Goal: Task Accomplishment & Management: Manage account settings

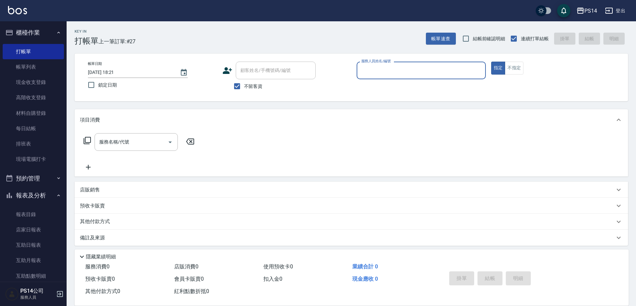
click at [379, 68] on input "服務人員姓名/編號" at bounding box center [421, 71] width 123 height 12
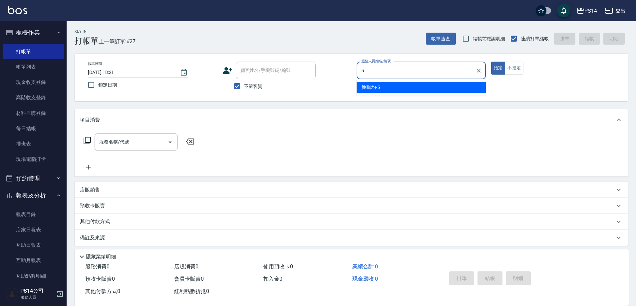
type input "[PERSON_NAME]-5"
type button "true"
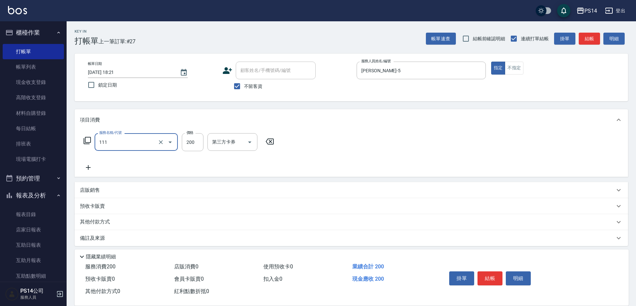
type input "200(111)"
type input "[PERSON_NAME]-37"
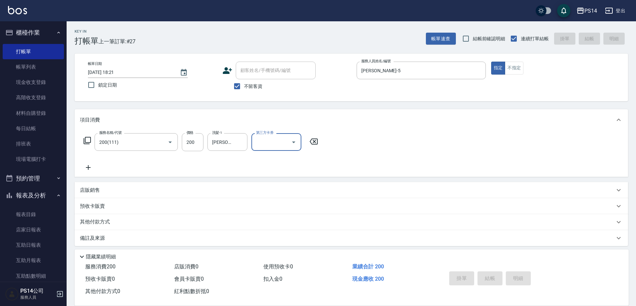
type input "[DATE] 19:53"
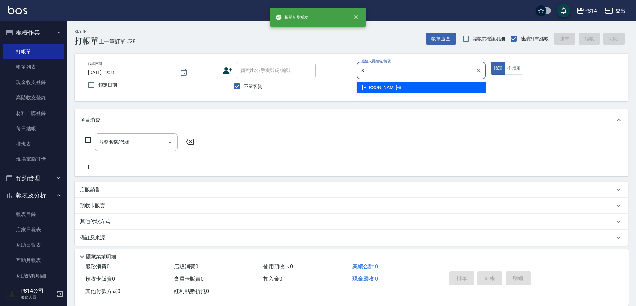
type input "[PERSON_NAME]-8"
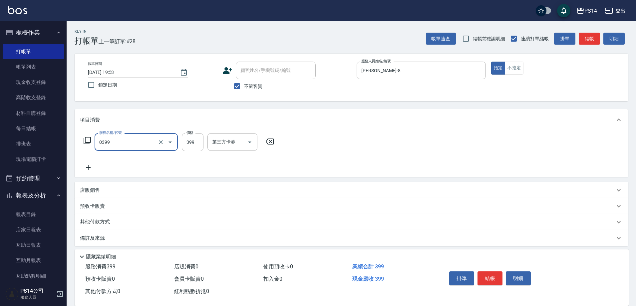
type input "海鹽399(0399)"
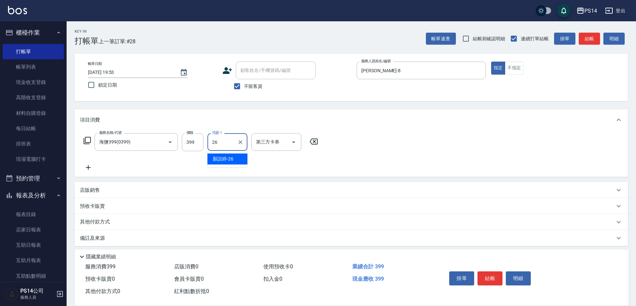
type input "[PERSON_NAME]-26"
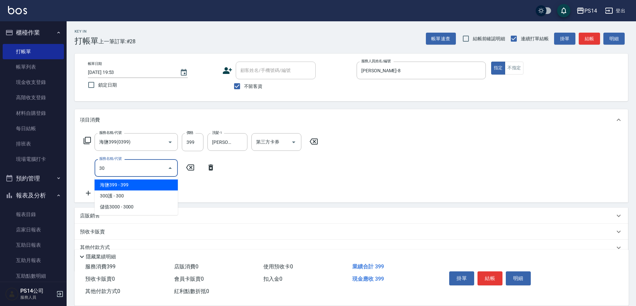
type input "300護(401)"
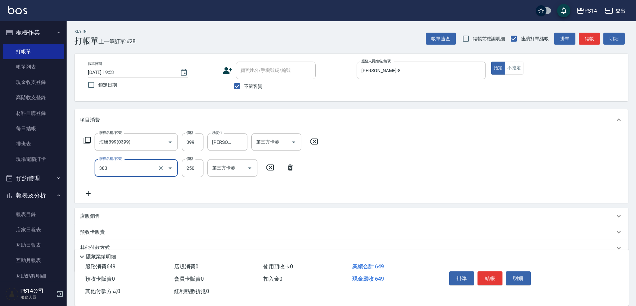
type input "剪髮(303)"
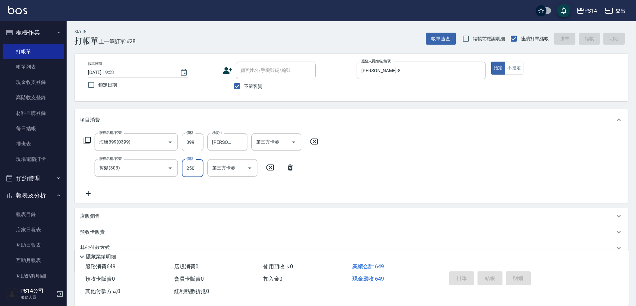
type input "[DATE] 19:54"
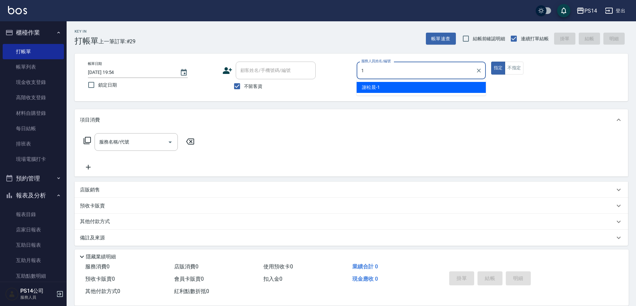
type input "[PERSON_NAME]-1"
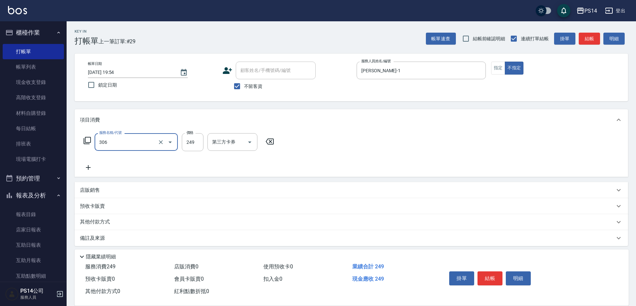
type input "剪髮(306)"
type input "[PERSON_NAME]-1"
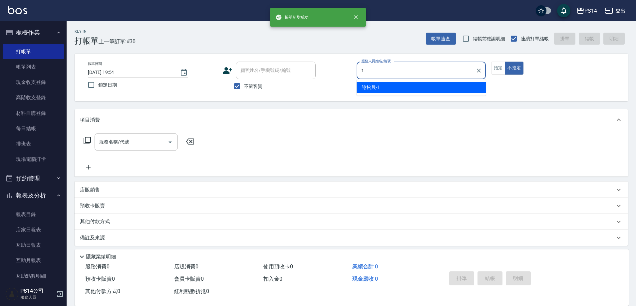
type input "[PERSON_NAME]-1"
type button "false"
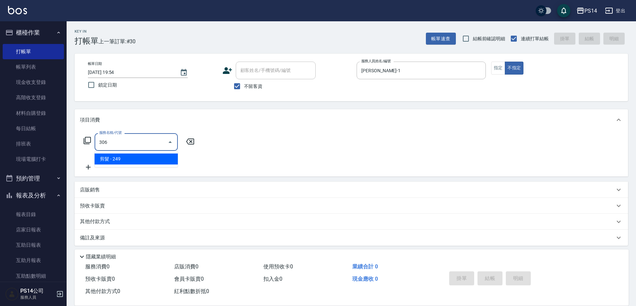
type input "剪髮(306)"
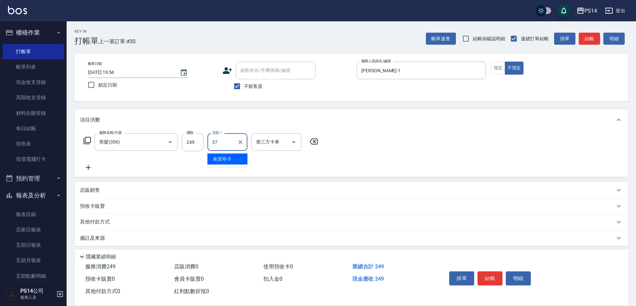
type input "[PERSON_NAME]-37"
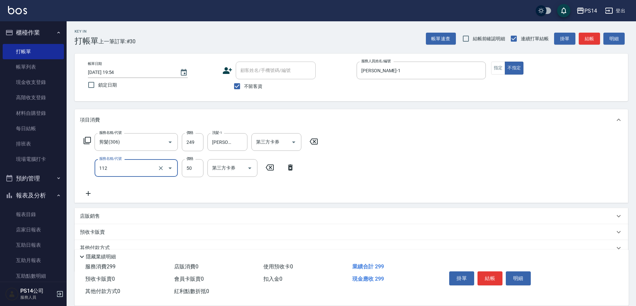
type input "精油50(112)"
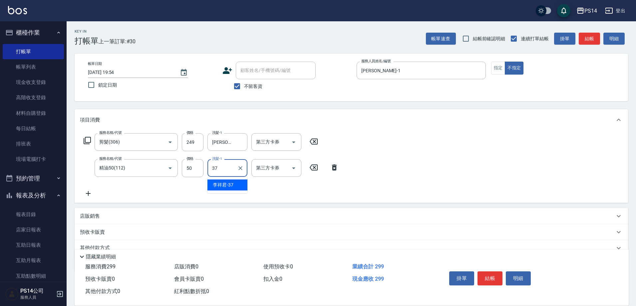
type input "[PERSON_NAME]-37"
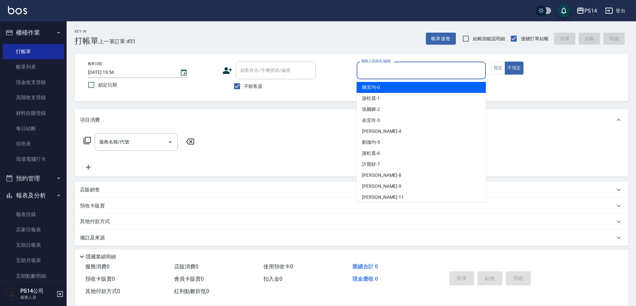
click at [384, 70] on input "服務人員姓名/編號" at bounding box center [421, 71] width 123 height 12
type input "[PERSON_NAME]-5"
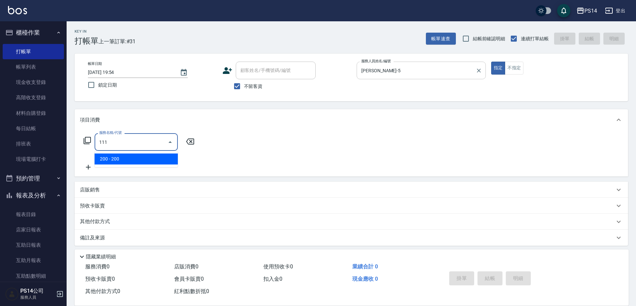
type input "200(111)"
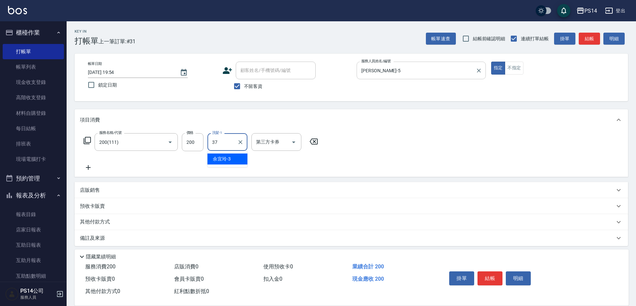
type input "[PERSON_NAME]-37"
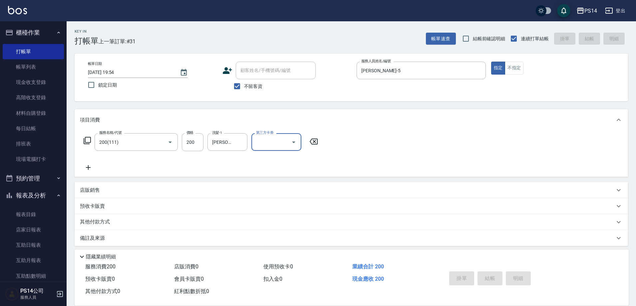
type input "[DATE] 20:14"
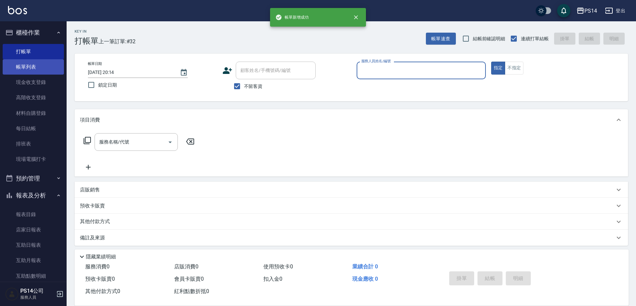
click at [28, 63] on link "帳單列表" at bounding box center [33, 66] width 61 height 15
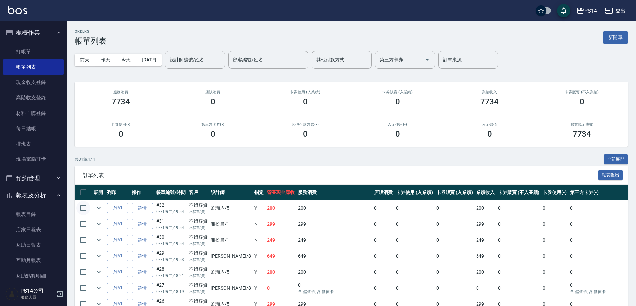
drag, startPoint x: 78, startPoint y: 208, endPoint x: 85, endPoint y: 208, distance: 7.0
click at [79, 208] on input "checkbox" at bounding box center [83, 208] width 14 height 14
checkbox input "true"
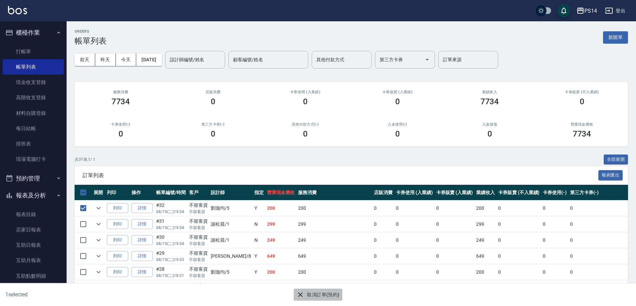
click at [308, 294] on button "取消訂單(預約)" at bounding box center [318, 295] width 48 height 12
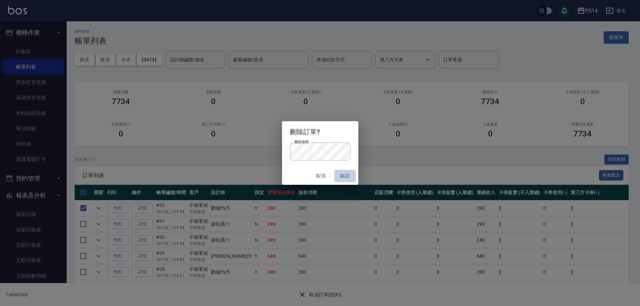
click at [347, 178] on button "確認" at bounding box center [344, 176] width 21 height 12
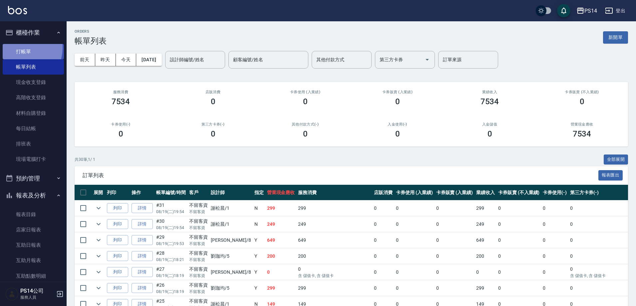
click at [20, 47] on link "打帳單" at bounding box center [33, 51] width 61 height 15
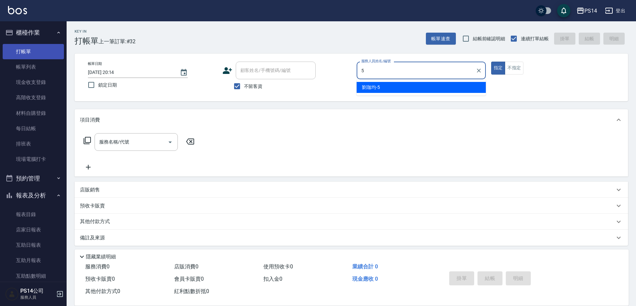
type input "[PERSON_NAME]-5"
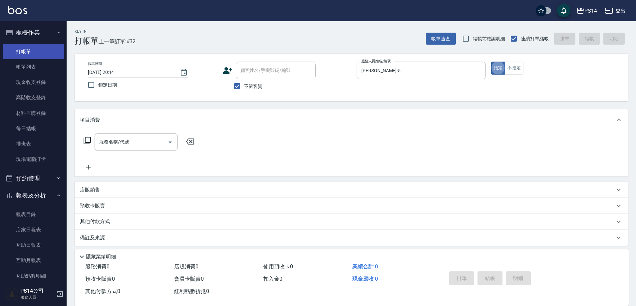
type button "true"
click at [479, 68] on icon "Clear" at bounding box center [479, 70] width 7 height 7
type input "[PERSON_NAME]-1"
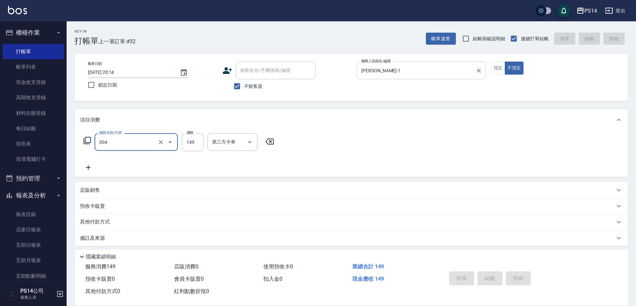
type input "304"
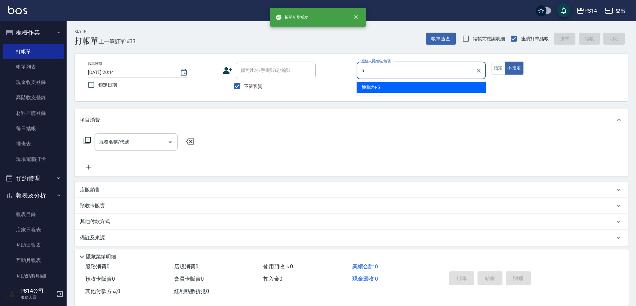
type input "[PERSON_NAME]-5"
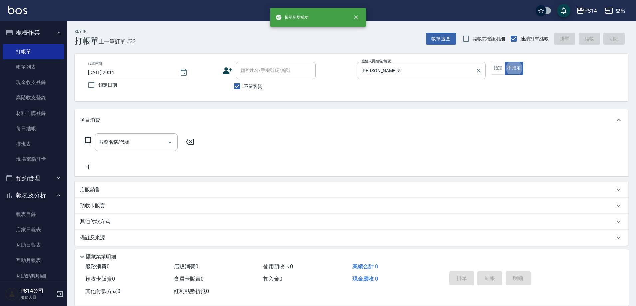
type button "false"
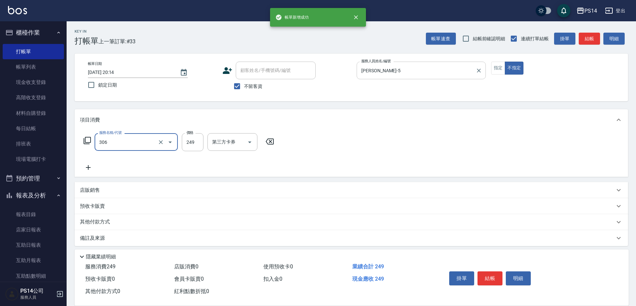
type input "剪髮(306)"
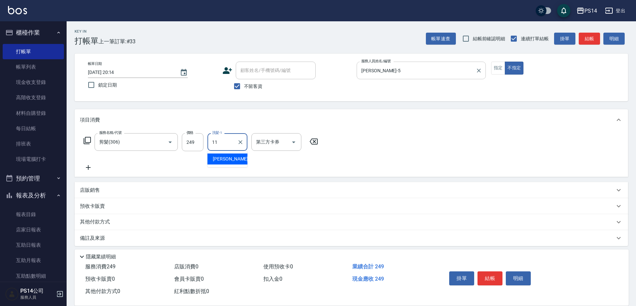
type input "[PERSON_NAME]-11"
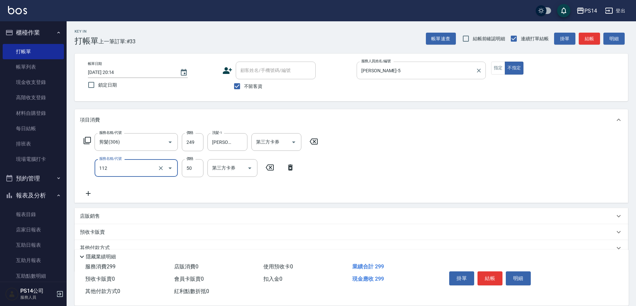
type input "精油50(112)"
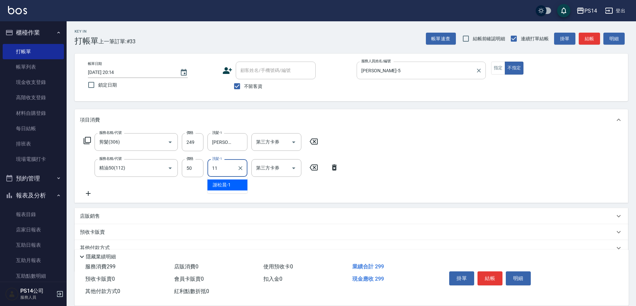
type input "[PERSON_NAME]-11"
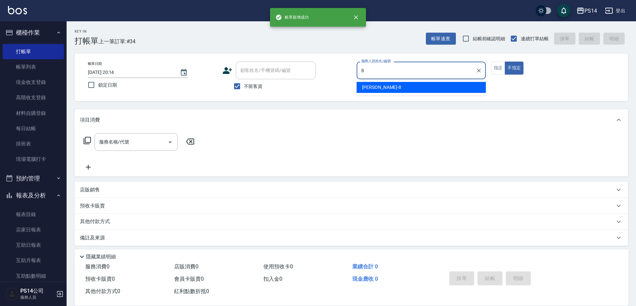
type input "[PERSON_NAME]-8"
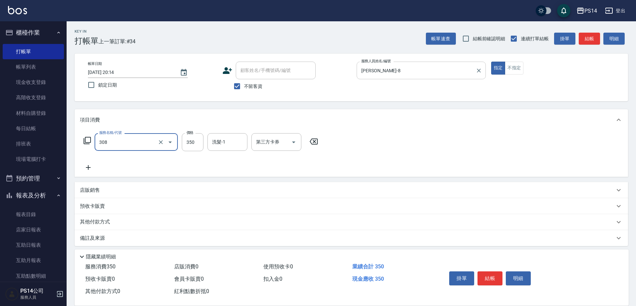
type input "洗+剪(308)"
type input "[PERSON_NAME]-17"
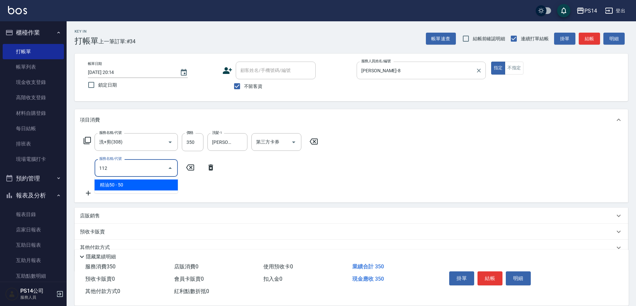
type input "精油50(112)"
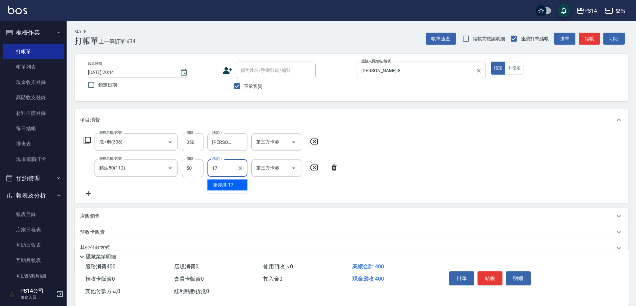
type input "[PERSON_NAME]-17"
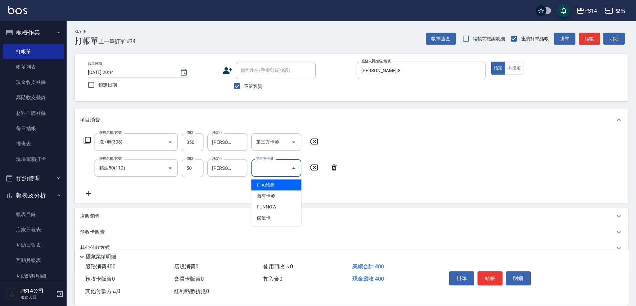
click at [450, 147] on div "服務名稱/代號 洗+剪(308) 服務名稱/代號 價格 350 價格 洗髮-1 [PERSON_NAME]-17 洗髮-1 第三方卡券 第三方卡券 服務名稱/…" at bounding box center [352, 167] width 554 height 72
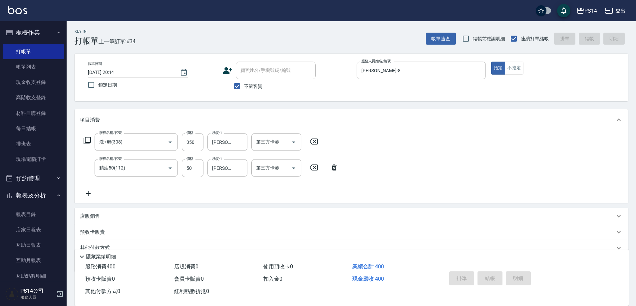
type input "[DATE] 20:15"
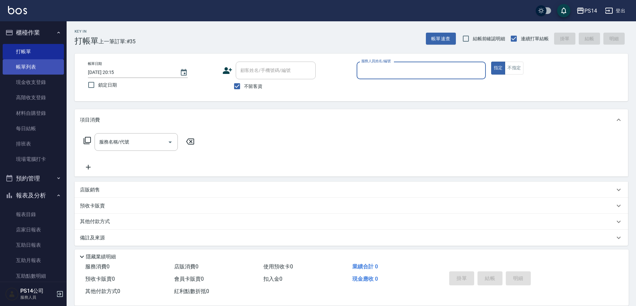
click at [35, 64] on link "帳單列表" at bounding box center [33, 66] width 61 height 15
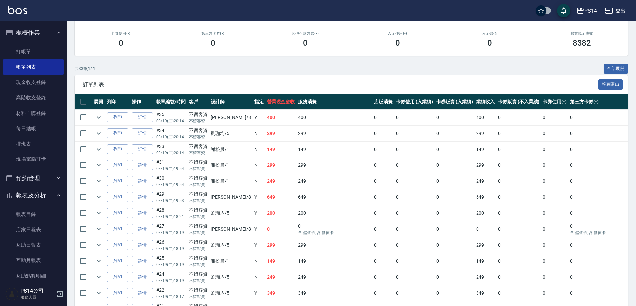
scroll to position [100, 0]
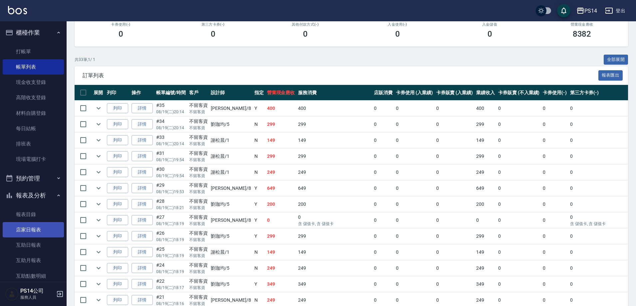
click at [26, 236] on link "店家日報表" at bounding box center [33, 229] width 61 height 15
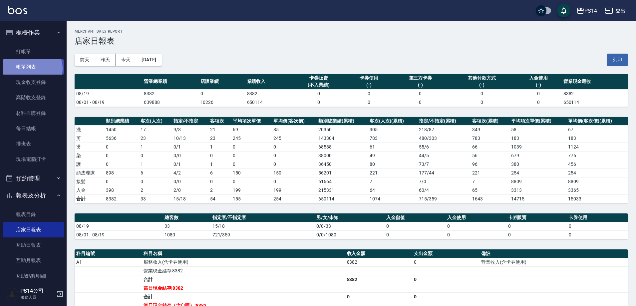
click at [31, 69] on link "帳單列表" at bounding box center [33, 66] width 61 height 15
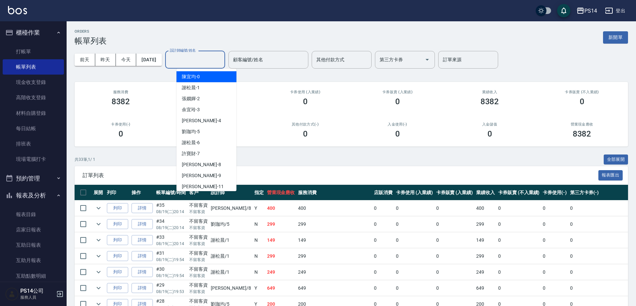
click at [195, 61] on input "設計師編號/姓名" at bounding box center [195, 60] width 54 height 12
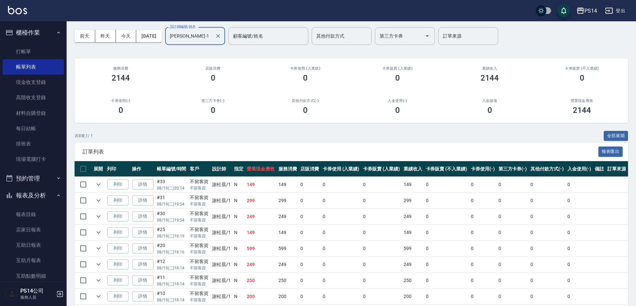
scroll to position [48, 0]
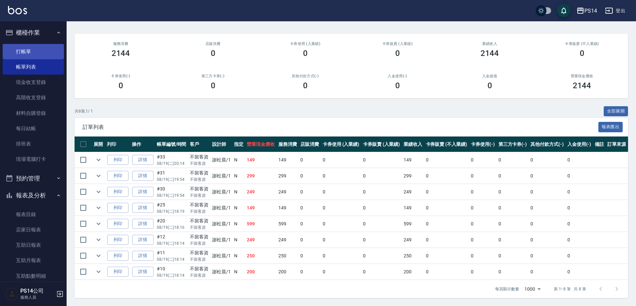
type input "[PERSON_NAME]-1"
click at [30, 50] on link "打帳單" at bounding box center [33, 51] width 61 height 15
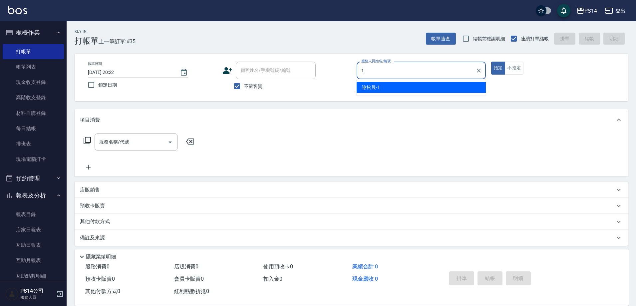
type input "[PERSON_NAME]-1"
type button "true"
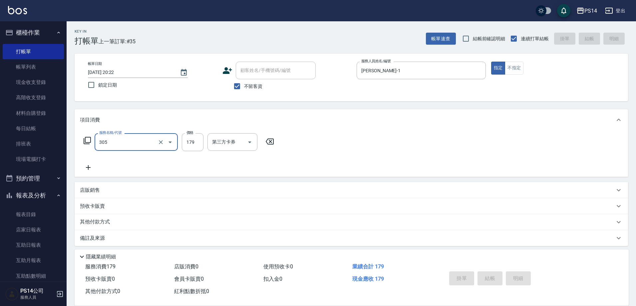
type input "305"
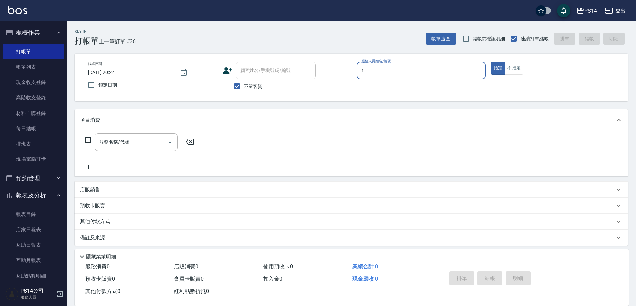
type input "[PERSON_NAME]-1"
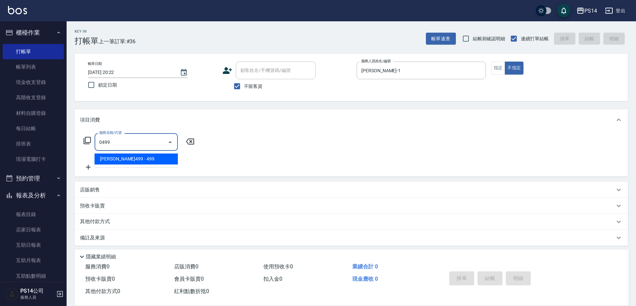
type input "[PERSON_NAME]499(0499)"
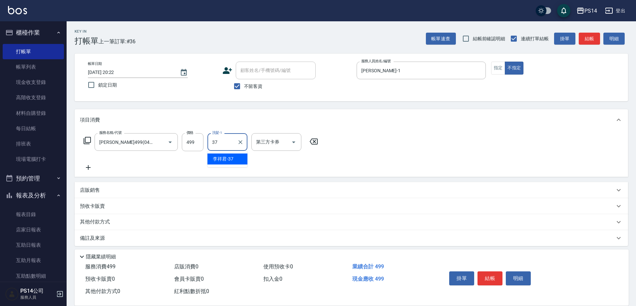
type input "[PERSON_NAME]-37"
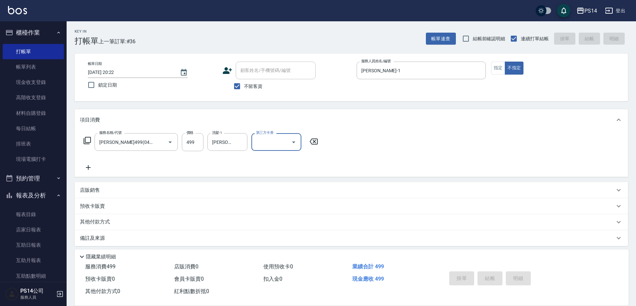
type input "[DATE] 20:49"
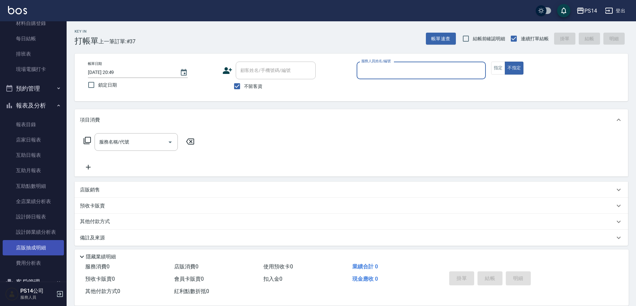
scroll to position [100, 0]
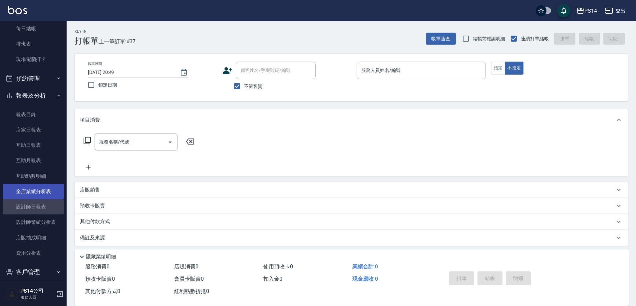
drag, startPoint x: 38, startPoint y: 205, endPoint x: 58, endPoint y: 199, distance: 20.9
click at [37, 205] on link "設計師日報表" at bounding box center [33, 206] width 61 height 15
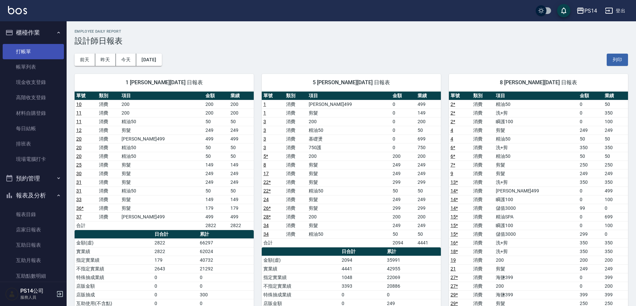
click at [30, 49] on link "打帳單" at bounding box center [33, 51] width 61 height 15
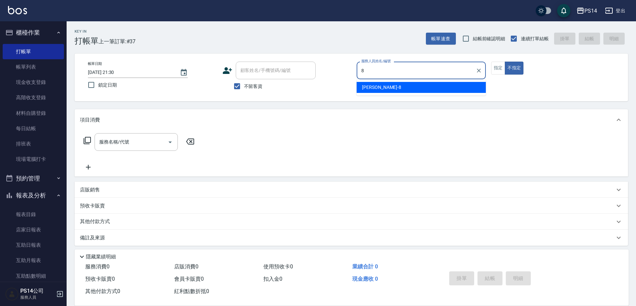
type input "[PERSON_NAME]-8"
type button "false"
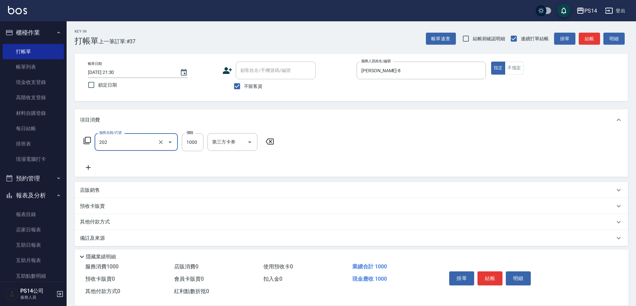
type input "燙髮(202)"
type input "2500"
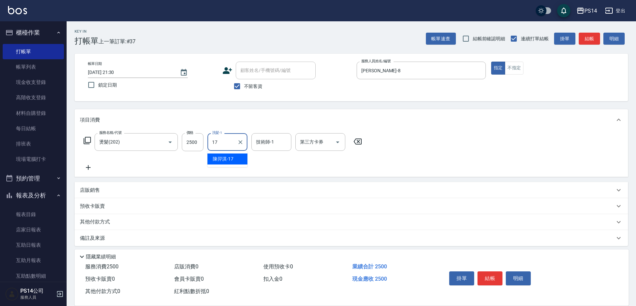
type input "[PERSON_NAME]-17"
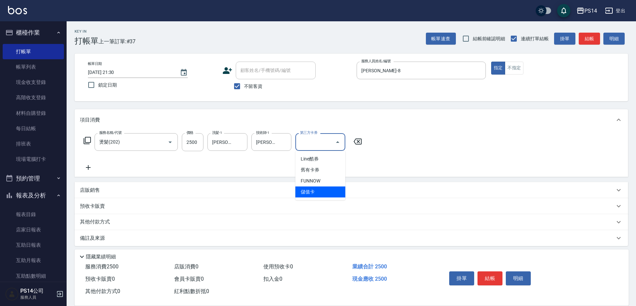
type input "儲值卡"
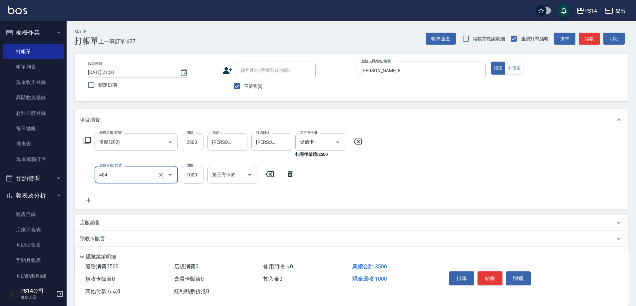
type input "1000護(404)"
type input "[PERSON_NAME]-17"
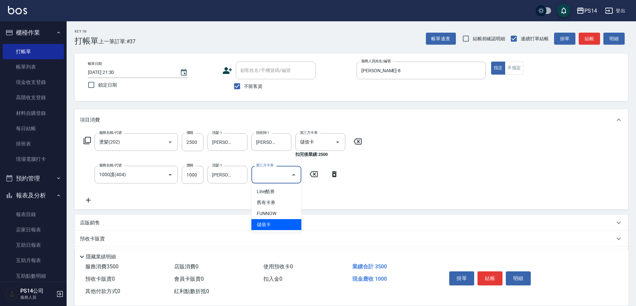
type input "儲值卡"
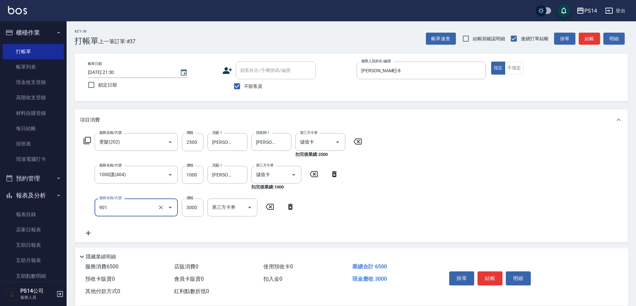
type input "儲值3000(901)"
type input "3800"
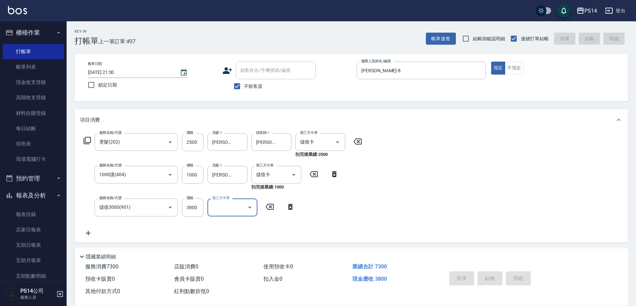
type input "[DATE] 21:31"
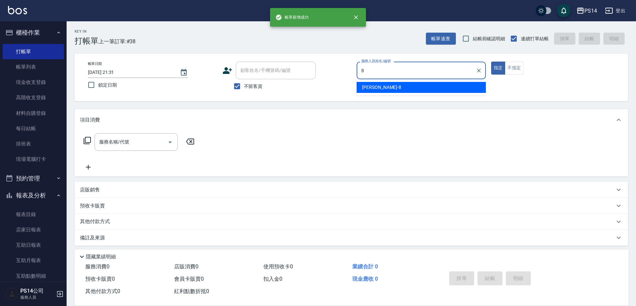
type input "[PERSON_NAME]-8"
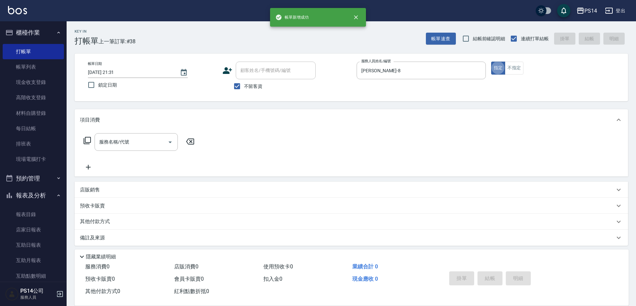
type button "true"
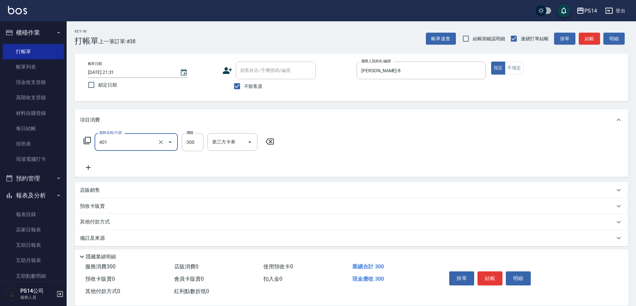
type input "300護(401)"
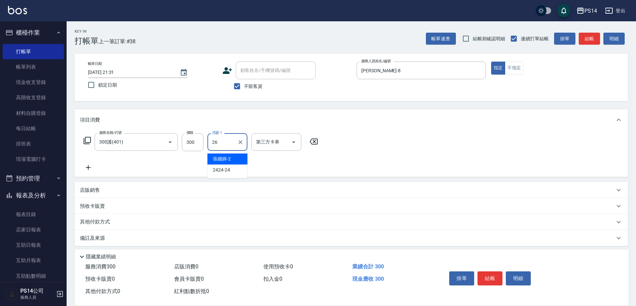
type input "[PERSON_NAME]-26"
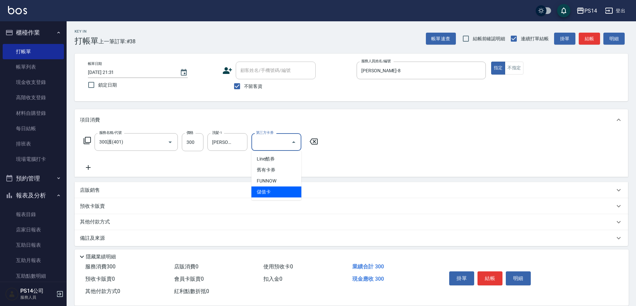
type input "儲值卡"
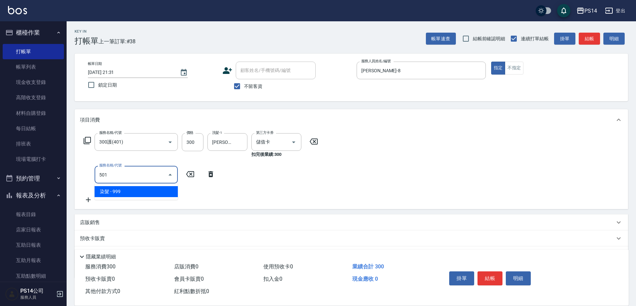
type input "染髮(501)"
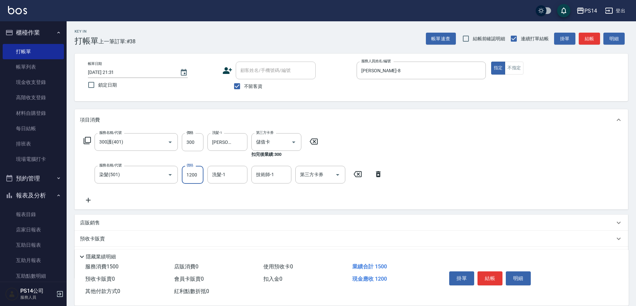
type input "1200"
type input "[PERSON_NAME]-26"
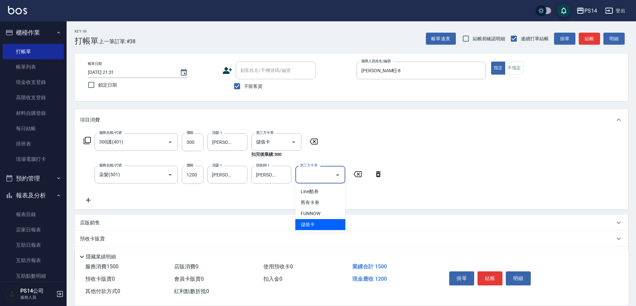
type input "儲值卡"
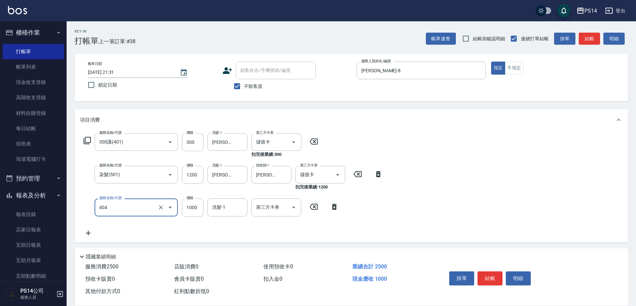
type input "1000護(404)"
type input "900"
type input "[PERSON_NAME]-26"
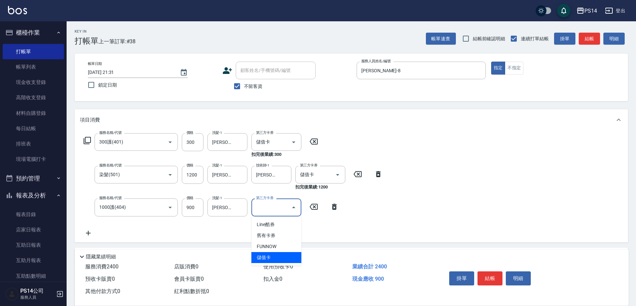
type input "儲值卡"
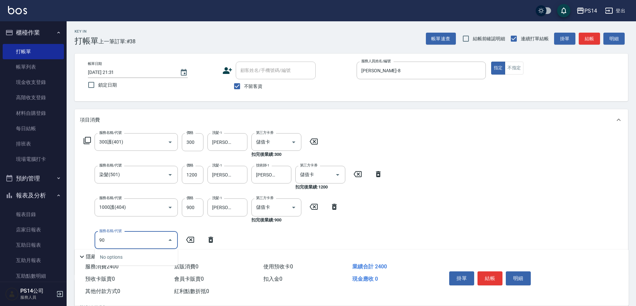
type input "902"
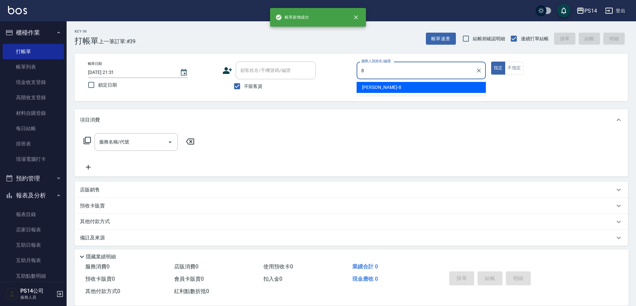
type input "[PERSON_NAME]-8"
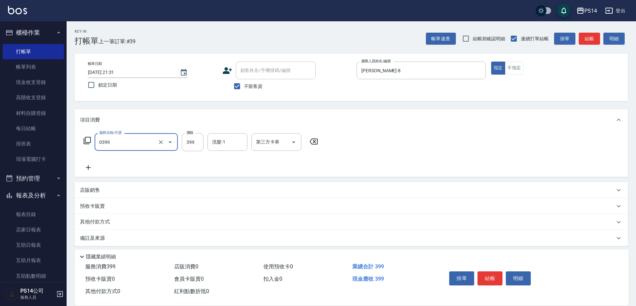
type input "海鹽399(0399)"
type input "[PERSON_NAME]-37"
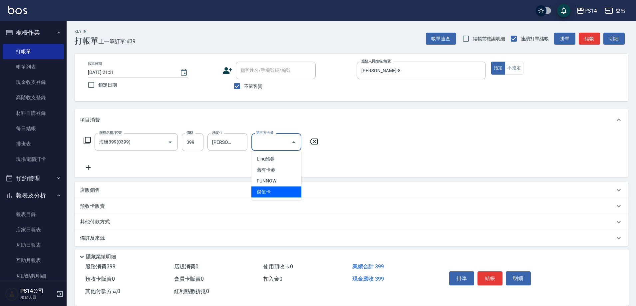
type input "儲值卡"
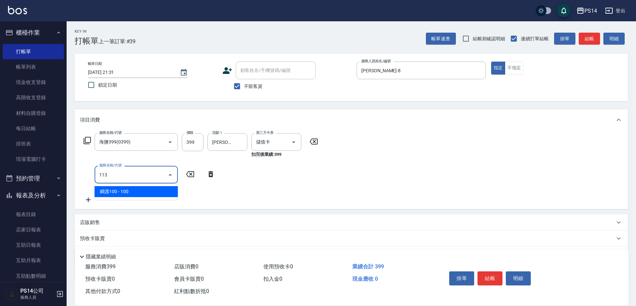
type input "瞬護100(113)"
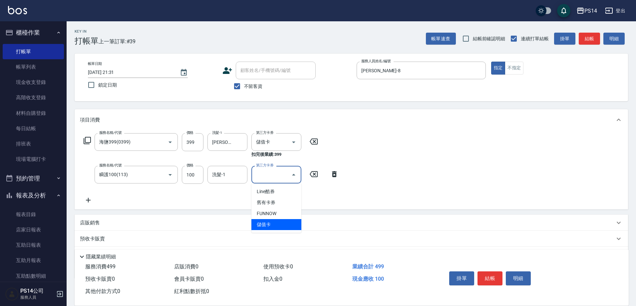
type input "儲值卡"
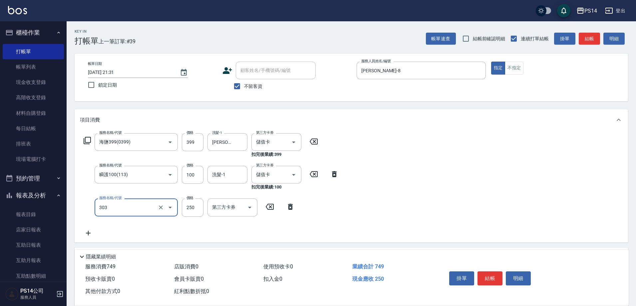
type input "剪髮(303)"
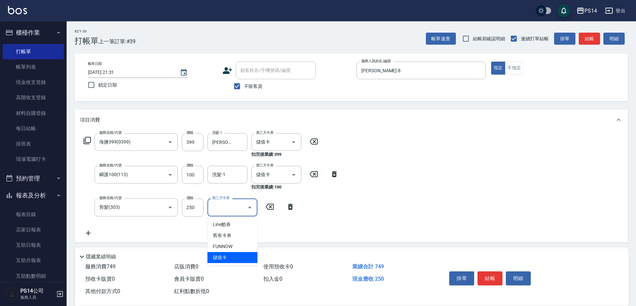
type input "儲值卡"
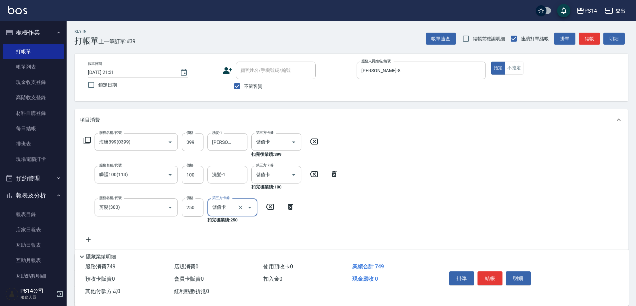
drag, startPoint x: 242, startPoint y: 207, endPoint x: 268, endPoint y: 190, distance: 30.7
click at [242, 206] on icon "Clear" at bounding box center [240, 207] width 7 height 7
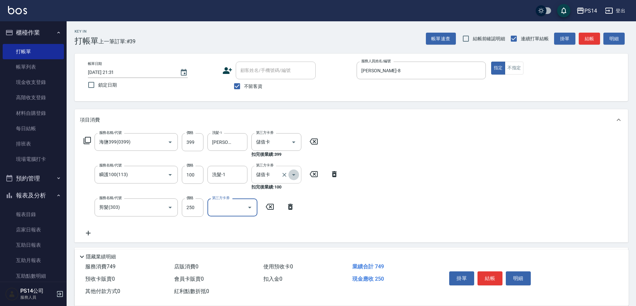
drag, startPoint x: 289, startPoint y: 174, endPoint x: 284, endPoint y: 162, distance: 12.9
click at [289, 174] on button "Open" at bounding box center [293, 175] width 11 height 11
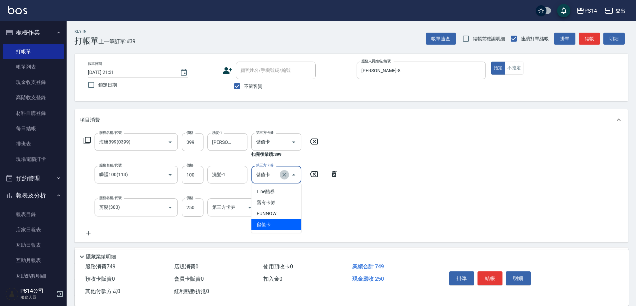
click at [286, 176] on icon "Clear" at bounding box center [284, 175] width 7 height 7
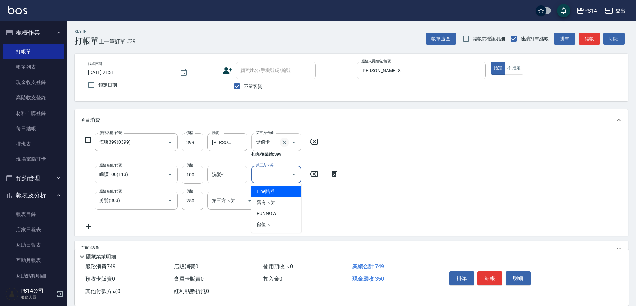
click at [284, 140] on icon "Clear" at bounding box center [284, 142] width 7 height 7
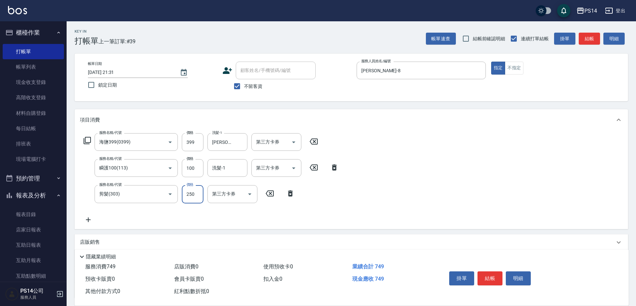
click at [196, 197] on input "250" at bounding box center [193, 194] width 22 height 18
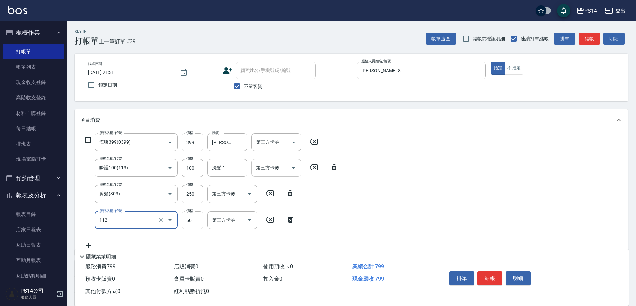
type input "精油50(112)"
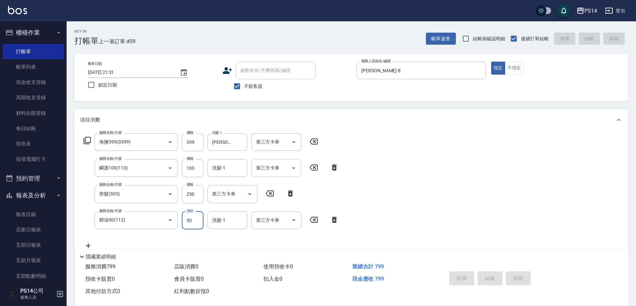
type input "[DATE] 21:32"
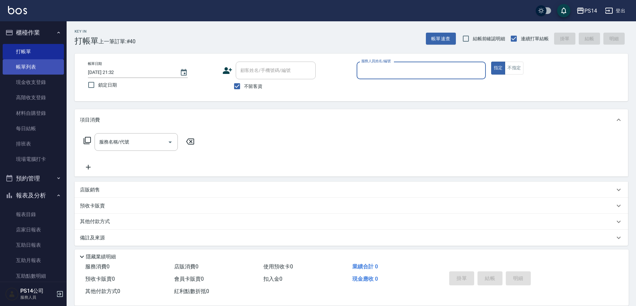
click at [34, 65] on link "帳單列表" at bounding box center [33, 66] width 61 height 15
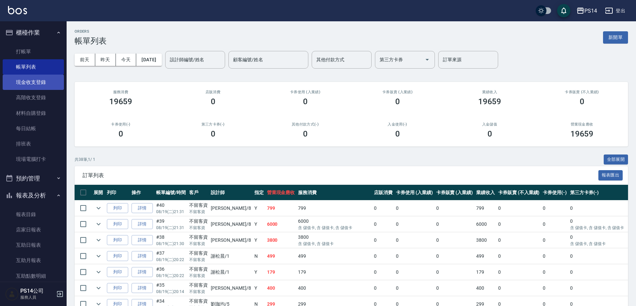
click at [47, 82] on link "現金收支登錄" at bounding box center [33, 82] width 61 height 15
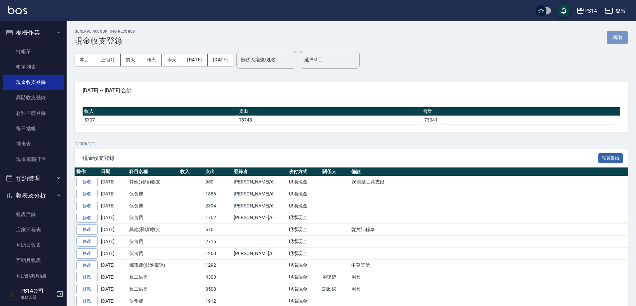
click at [617, 37] on button "新增" at bounding box center [617, 37] width 21 height 12
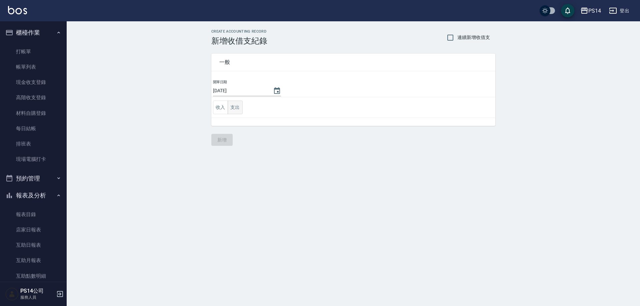
click at [229, 106] on button "支出" at bounding box center [235, 108] width 15 height 14
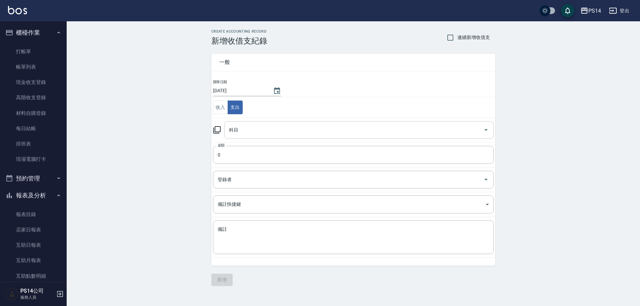
click at [267, 137] on div "科目" at bounding box center [358, 130] width 269 height 18
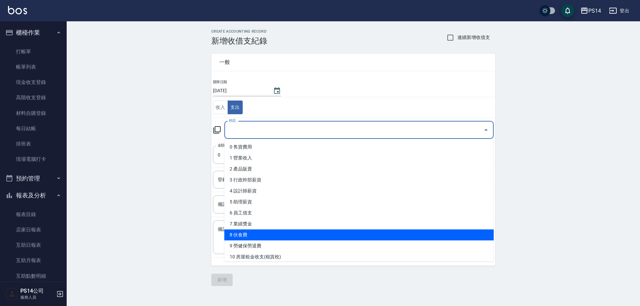
drag, startPoint x: 257, startPoint y: 233, endPoint x: 250, endPoint y: 205, distance: 28.5
click at [257, 233] on li "8 伙食費" at bounding box center [358, 235] width 269 height 11
type input "8 伙食費"
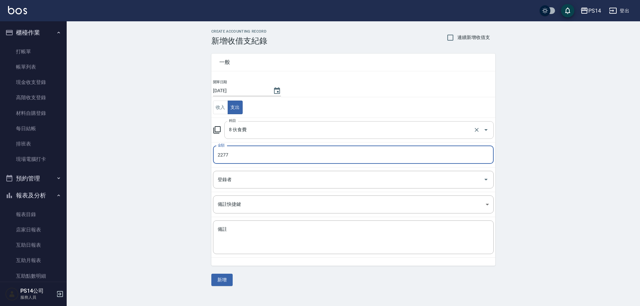
type input "2277"
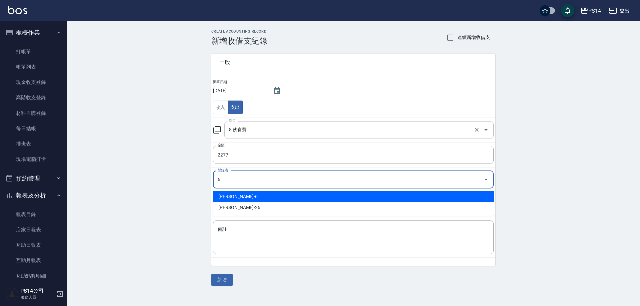
type input "[PERSON_NAME]-6"
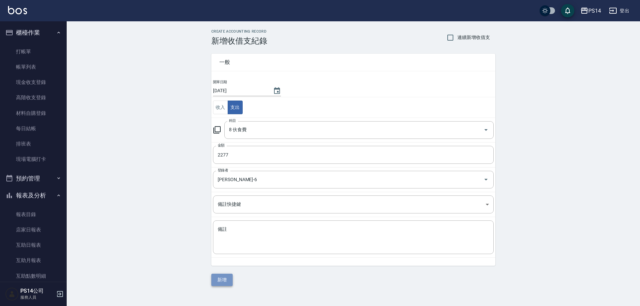
click at [225, 283] on button "新增" at bounding box center [221, 280] width 21 height 12
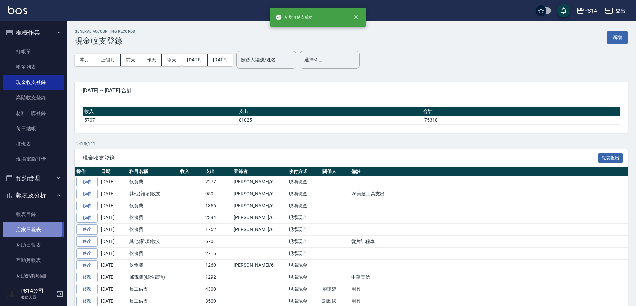
click at [30, 229] on link "店家日報表" at bounding box center [33, 229] width 61 height 15
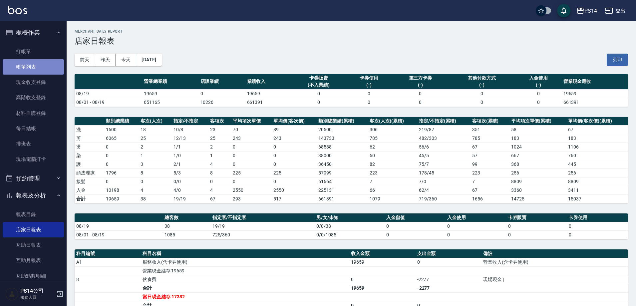
click at [33, 65] on link "帳單列表" at bounding box center [33, 66] width 61 height 15
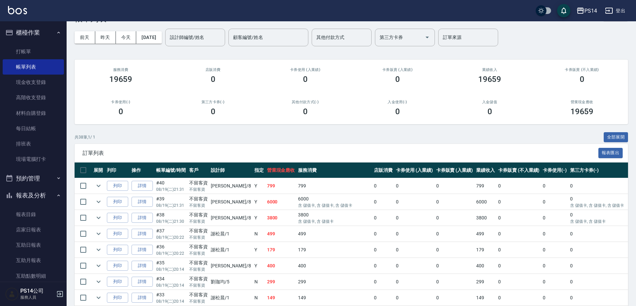
scroll to position [33, 0]
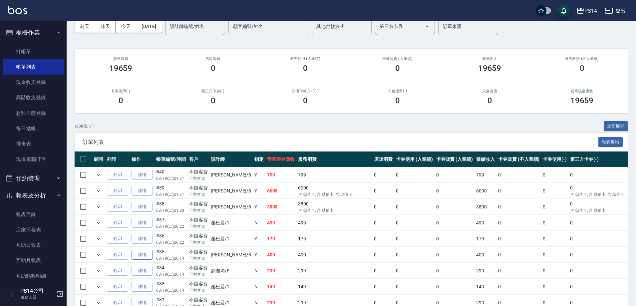
click at [149, 257] on link "詳情" at bounding box center [142, 255] width 21 height 10
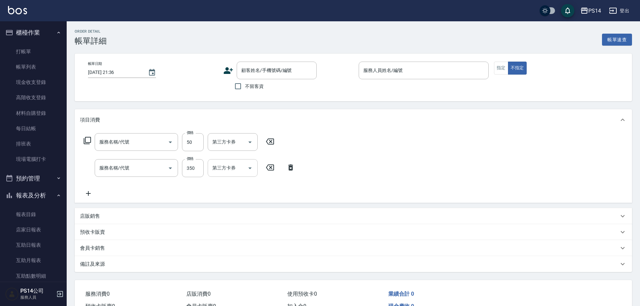
type input "[DATE] 20:14"
checkbox input "true"
type input "[PERSON_NAME]-8"
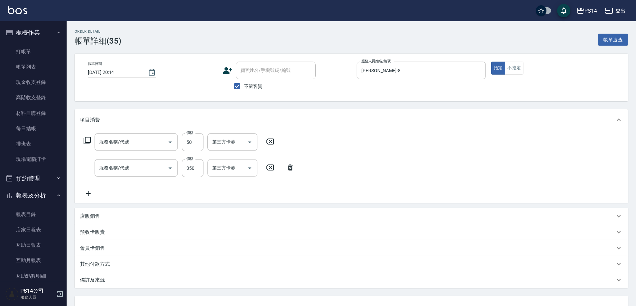
type input "精油50(112)"
type input "洗+剪(308)"
click at [294, 145] on icon "Open" at bounding box center [294, 142] width 8 height 8
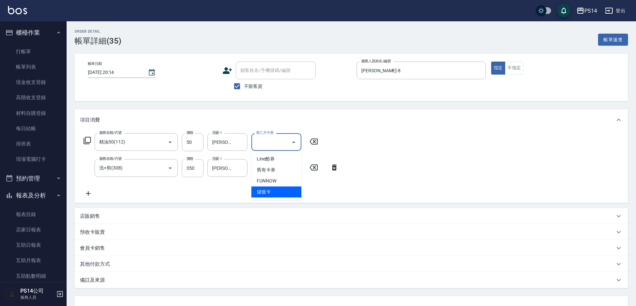
click at [278, 188] on span "儲值卡" at bounding box center [277, 192] width 50 height 11
type input "儲值卡"
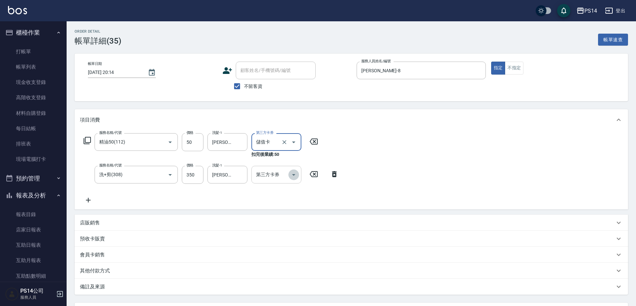
drag, startPoint x: 298, startPoint y: 177, endPoint x: 291, endPoint y: 183, distance: 9.0
click at [296, 179] on button "Open" at bounding box center [293, 175] width 11 height 11
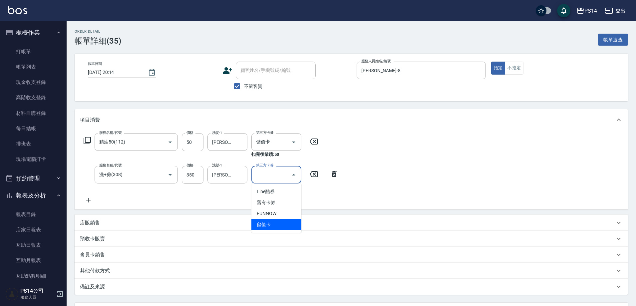
drag, startPoint x: 278, startPoint y: 220, endPoint x: 320, endPoint y: 226, distance: 42.5
click at [278, 220] on span "儲值卡" at bounding box center [277, 224] width 50 height 11
type input "儲值卡"
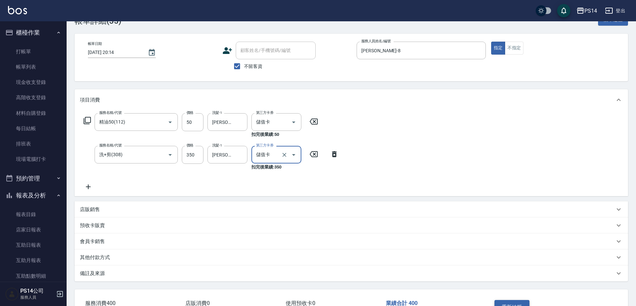
scroll to position [67, 0]
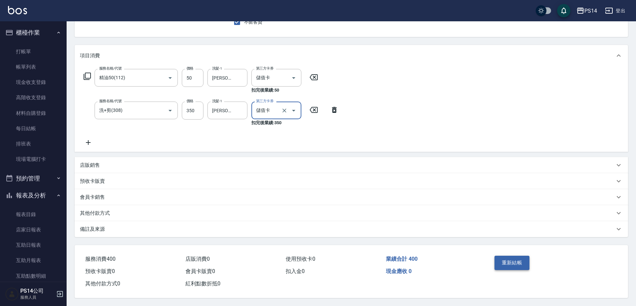
click at [521, 263] on button "重新結帳" at bounding box center [512, 263] width 35 height 14
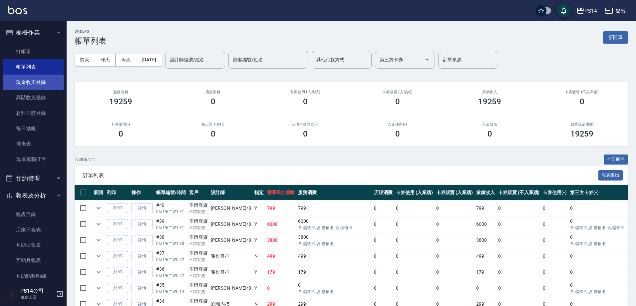
click at [33, 83] on link "現金收支登錄" at bounding box center [33, 82] width 61 height 15
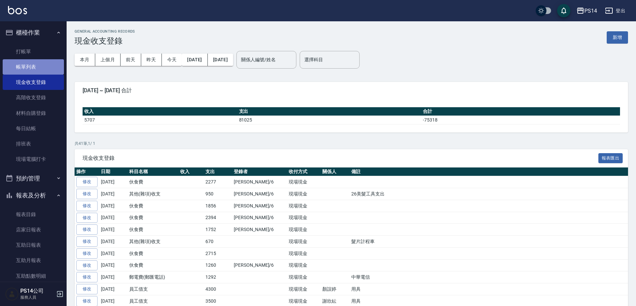
click at [33, 63] on link "帳單列表" at bounding box center [33, 66] width 61 height 15
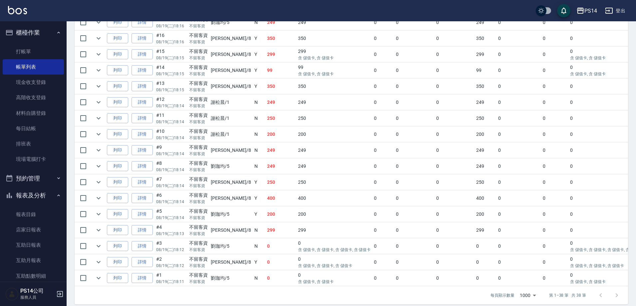
scroll to position [533, 0]
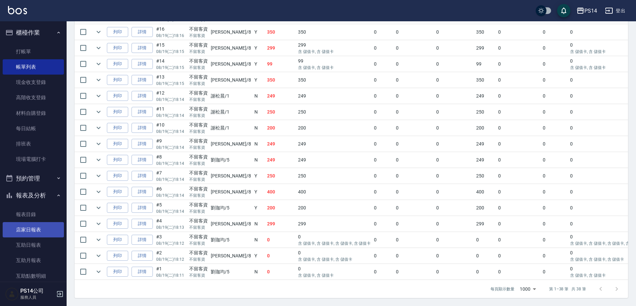
click at [38, 233] on link "店家日報表" at bounding box center [33, 229] width 61 height 15
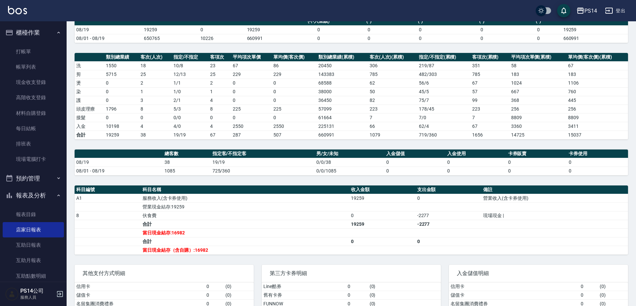
scroll to position [67, 0]
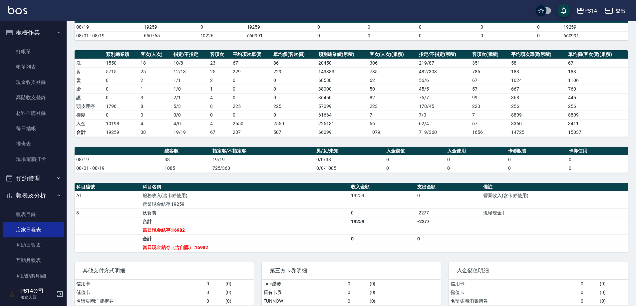
click at [3, 222] on link "店家日報表" at bounding box center [33, 229] width 61 height 15
click at [34, 84] on link "現金收支登錄" at bounding box center [33, 82] width 61 height 15
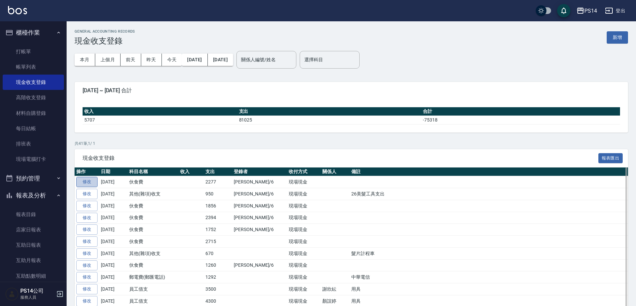
click at [91, 180] on link "修改" at bounding box center [86, 182] width 21 height 10
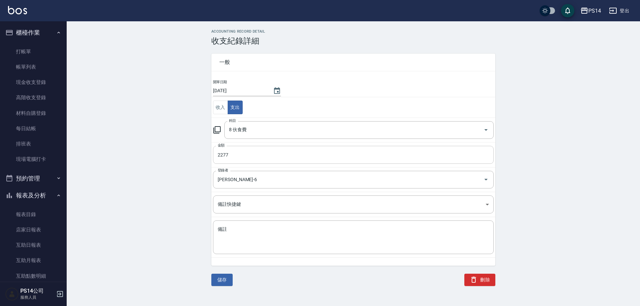
click at [234, 152] on input "2277" at bounding box center [353, 155] width 280 height 18
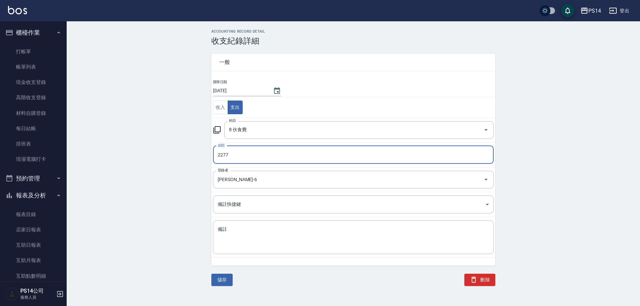
drag, startPoint x: 234, startPoint y: 152, endPoint x: 237, endPoint y: 155, distance: 4.5
click at [234, 153] on input "2277" at bounding box center [353, 155] width 280 height 18
type input "2325"
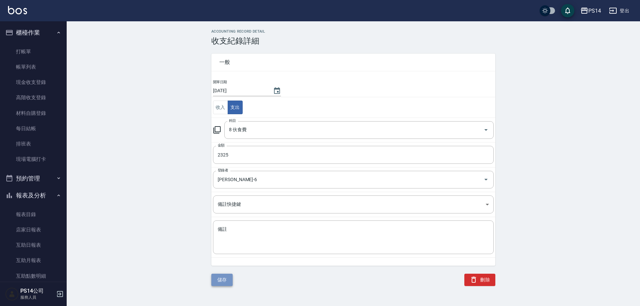
click at [231, 277] on button "儲存" at bounding box center [221, 280] width 21 height 12
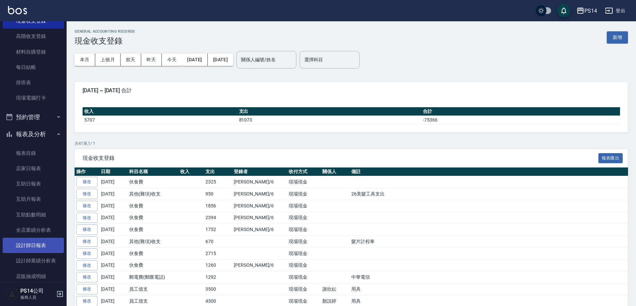
scroll to position [67, 0]
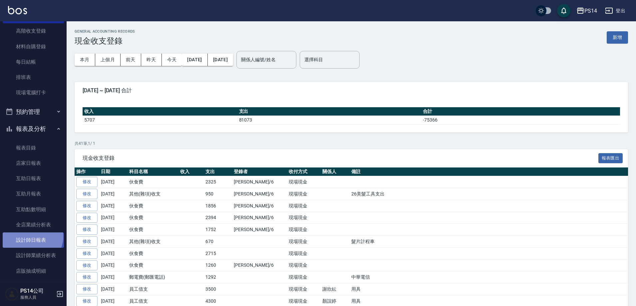
click at [31, 237] on link "設計師日報表" at bounding box center [33, 240] width 61 height 15
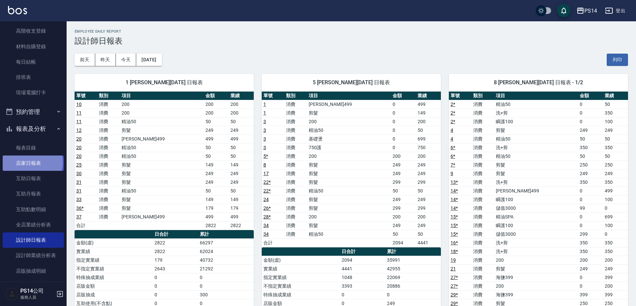
click at [32, 163] on link "店家日報表" at bounding box center [33, 163] width 61 height 15
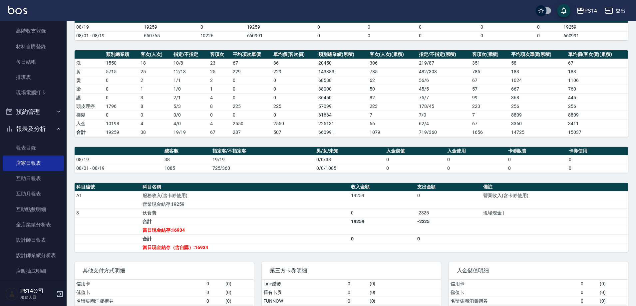
scroll to position [33, 0]
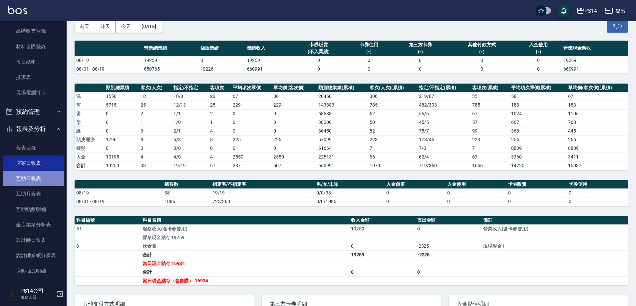
click at [36, 182] on link "互助日報表" at bounding box center [33, 178] width 61 height 15
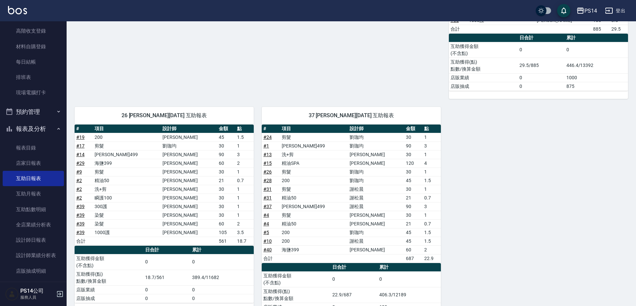
scroll to position [294, 0]
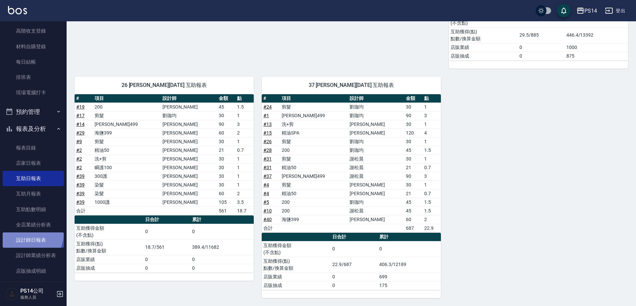
click at [31, 235] on link "設計師日報表" at bounding box center [33, 240] width 61 height 15
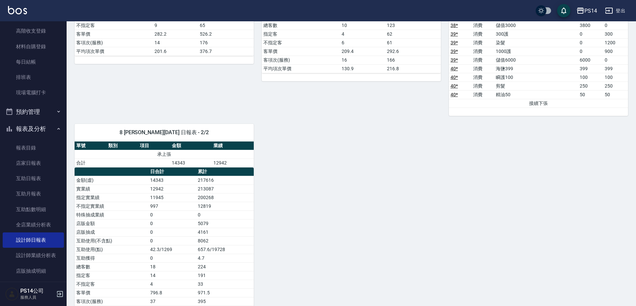
scroll to position [346, 0]
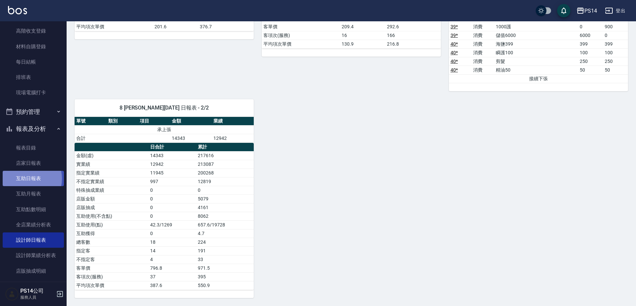
click at [23, 179] on link "互助日報表" at bounding box center [33, 178] width 61 height 15
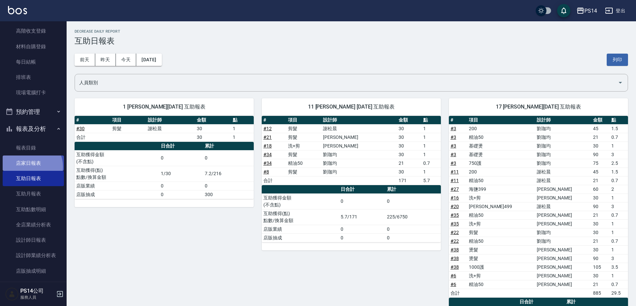
click at [30, 167] on link "店家日報表" at bounding box center [33, 163] width 61 height 15
